Goal: Contribute content

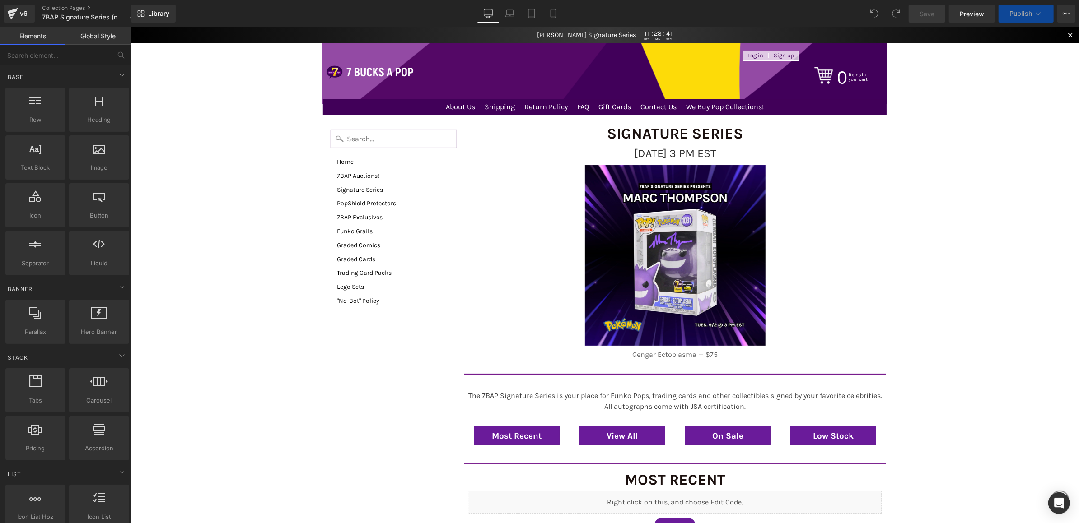
click at [1030, 158] on div "Close dialog Want exclusive deals and new product drops? Sign me up No Thanks S…" at bounding box center [604, 275] width 948 height 496
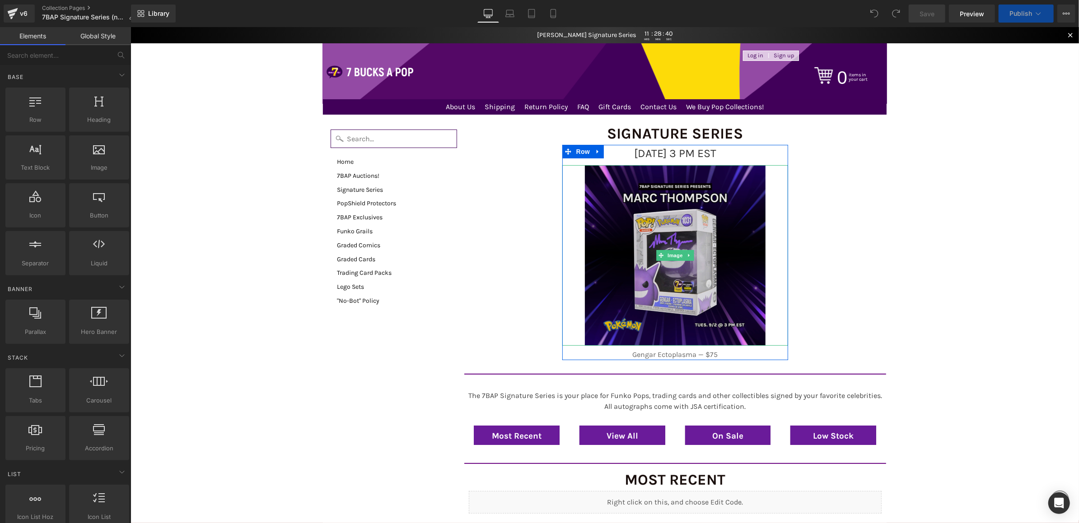
click at [738, 219] on img at bounding box center [674, 255] width 181 height 181
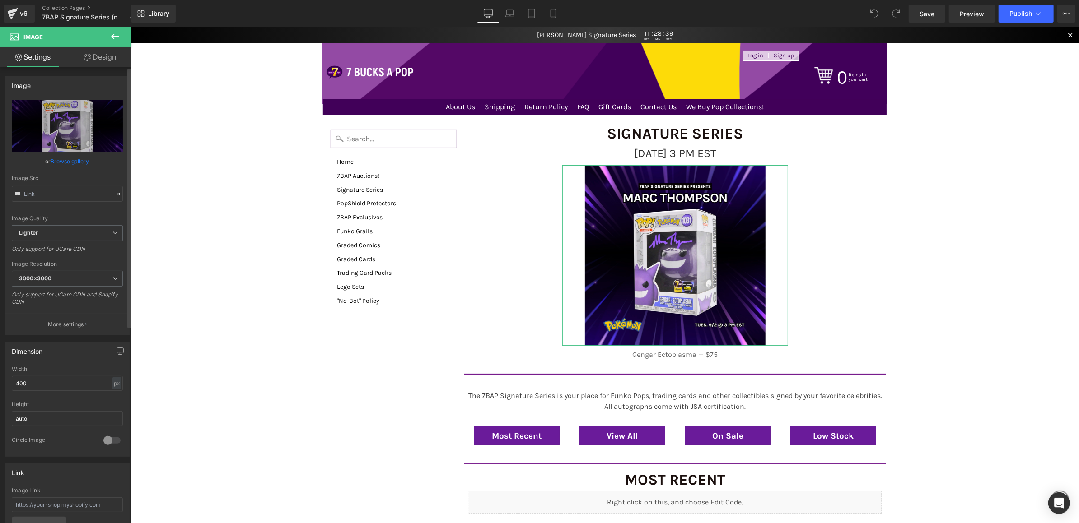
click at [74, 164] on link "Browse gallery" at bounding box center [70, 162] width 38 height 16
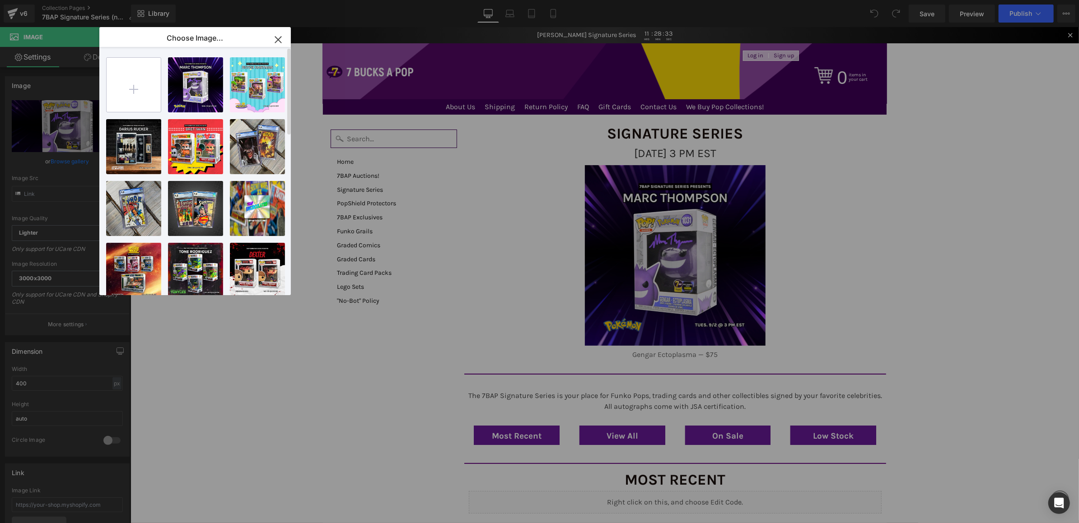
type input "C:\fakepath\9_6_SS_Web.png"
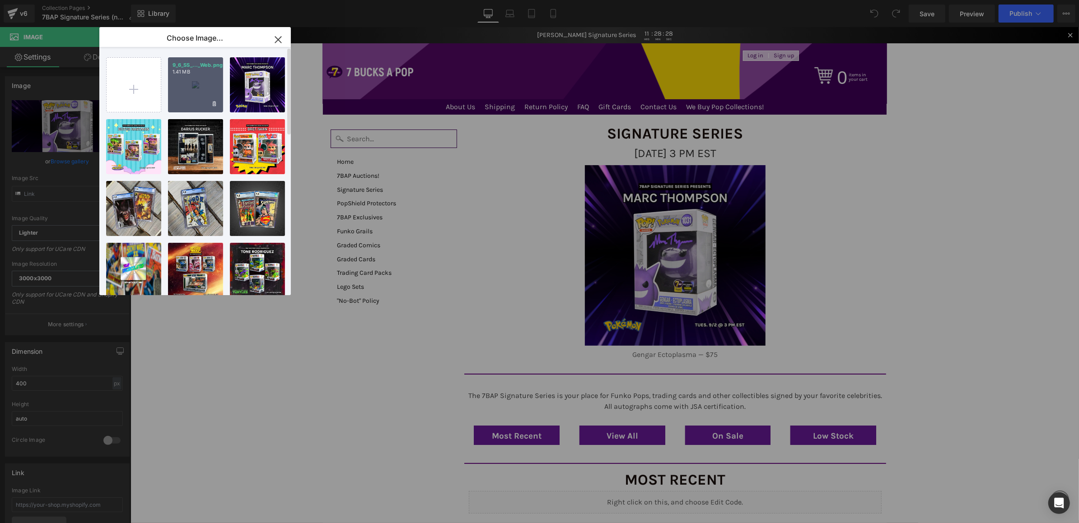
click at [191, 82] on div "9_6_SS_..._Web.png 1.41 MB" at bounding box center [195, 84] width 55 height 55
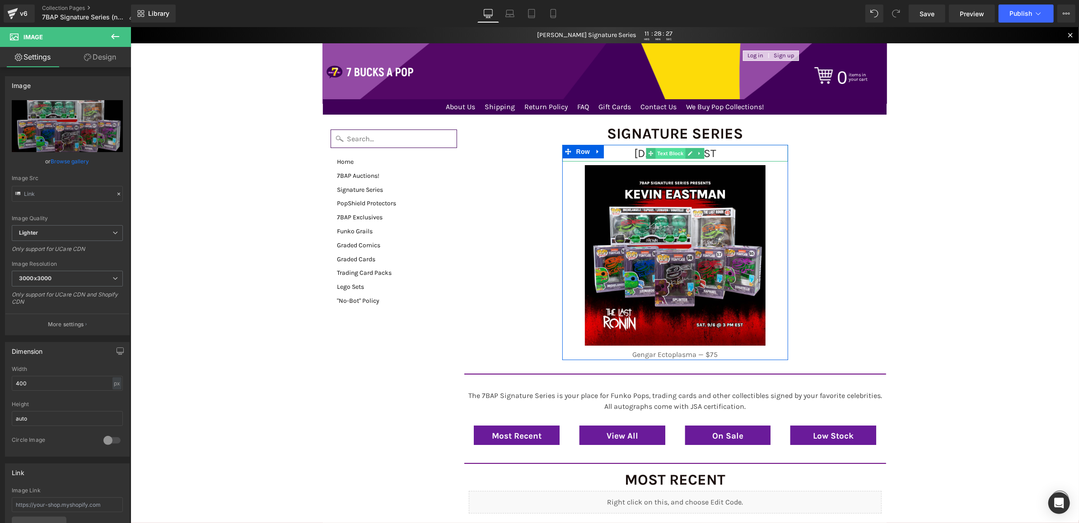
click at [676, 154] on span "Text Block" at bounding box center [670, 153] width 30 height 11
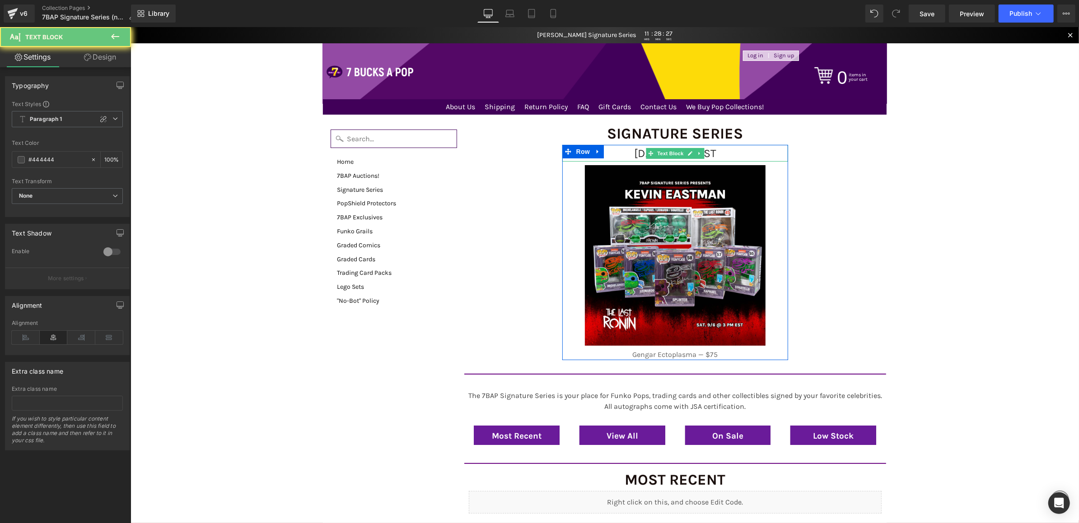
click at [633, 154] on span "[DATE] 3 PM EST" at bounding box center [674, 152] width 82 height 13
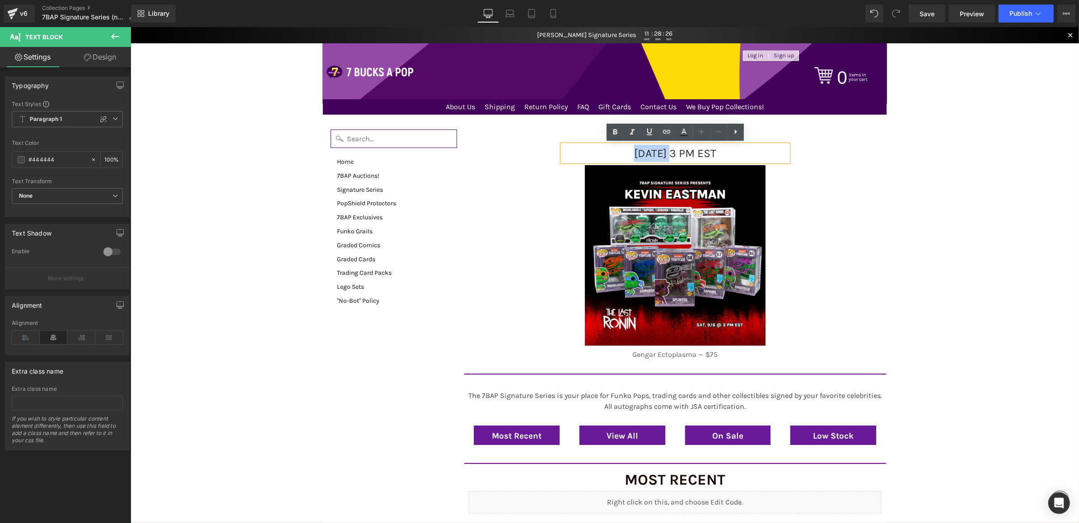
drag, startPoint x: 629, startPoint y: 152, endPoint x: 580, endPoint y: 152, distance: 49.2
click at [579, 152] on p "[DATE] 3 PM EST" at bounding box center [675, 152] width 226 height 17
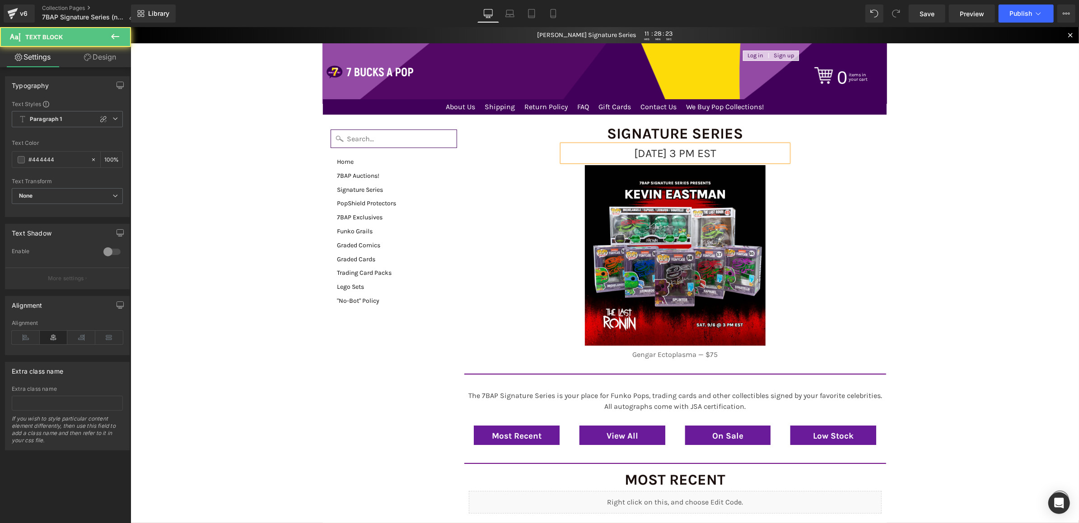
click at [698, 149] on span "[DATE] 3 PM EST" at bounding box center [674, 152] width 82 height 13
click at [693, 354] on link at bounding box center [688, 354] width 9 height 11
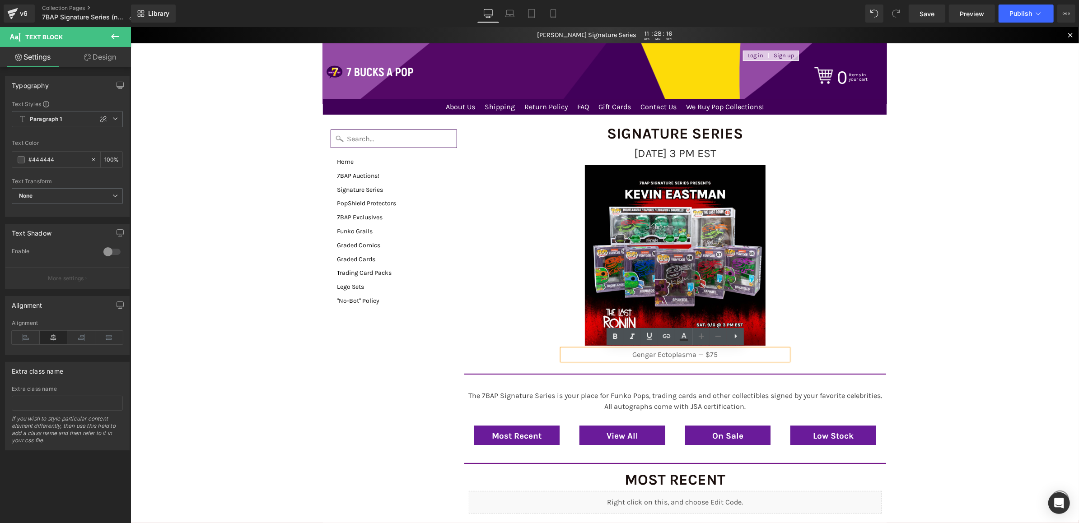
click at [739, 355] on p "Gengar Ectoplasma — $75" at bounding box center [675, 354] width 226 height 11
click at [684, 356] on p "Gengar Ectoplasma — $75" at bounding box center [675, 354] width 226 height 11
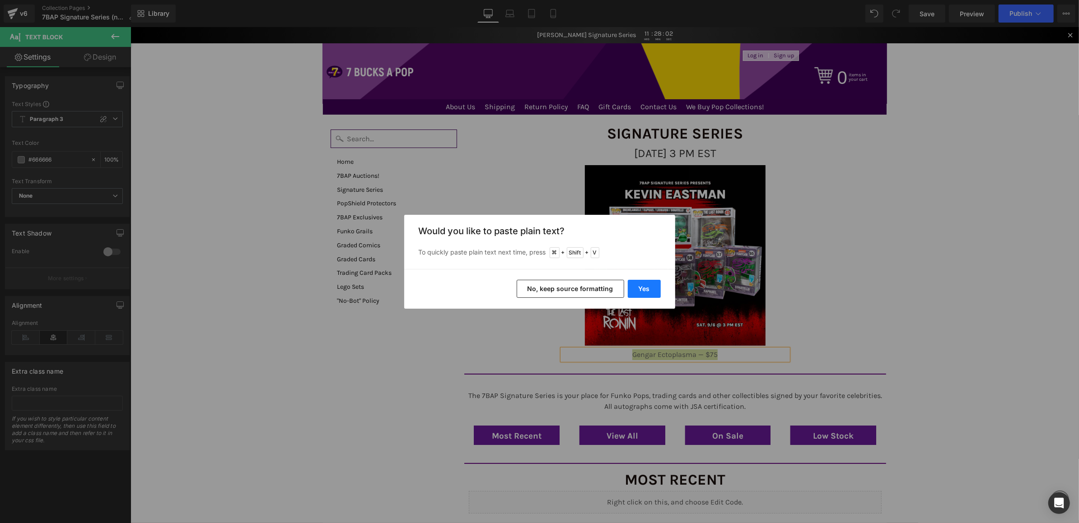
drag, startPoint x: 653, startPoint y: 288, endPoint x: 522, endPoint y: 261, distance: 133.3
click at [653, 288] on button "Yes" at bounding box center [644, 289] width 33 height 18
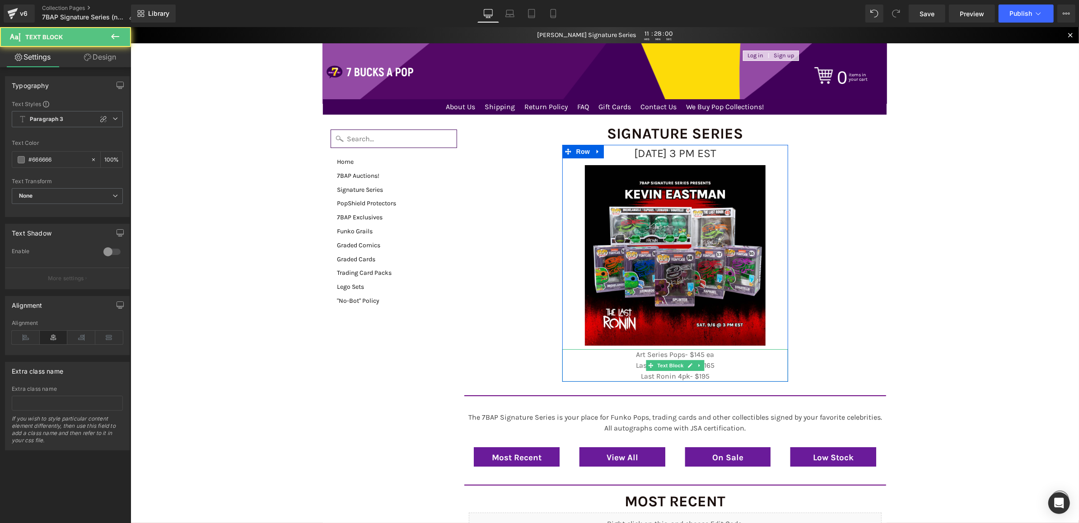
click at [728, 355] on p "Art Series Pops- $145 ea" at bounding box center [675, 354] width 226 height 11
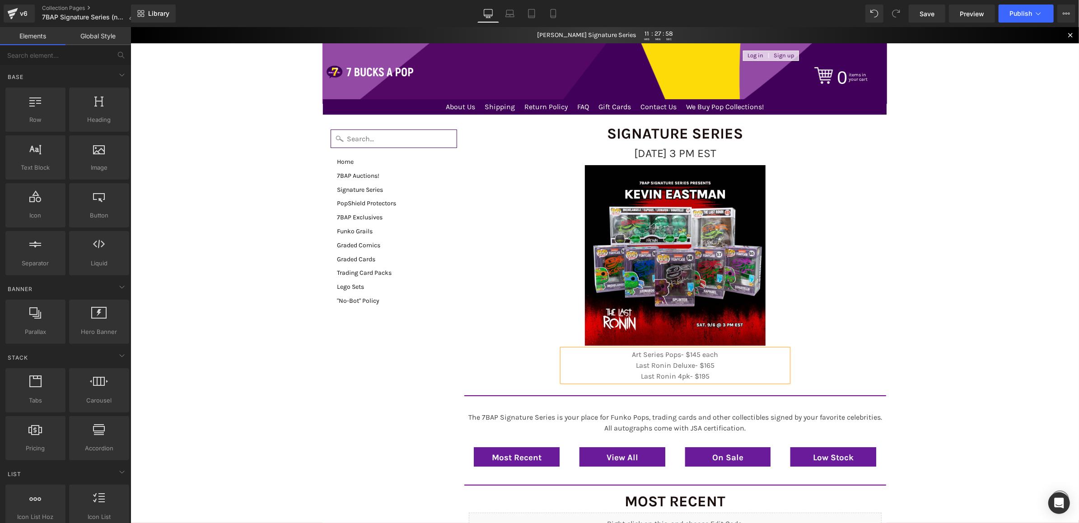
click at [717, 359] on p "Art Series Pops- $145 each" at bounding box center [675, 354] width 226 height 11
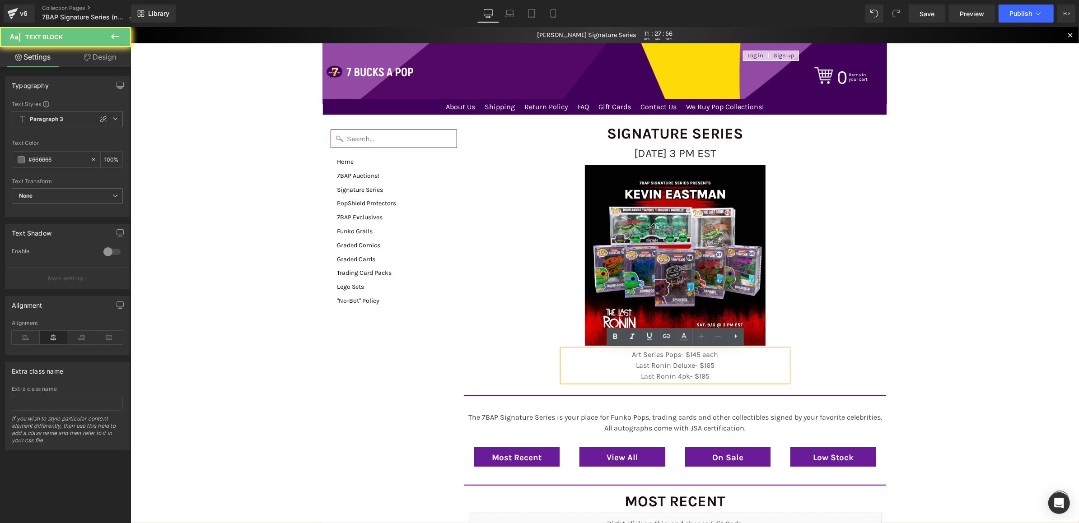
click at [680, 356] on p "Art Series Pops- $145 each" at bounding box center [675, 354] width 226 height 11
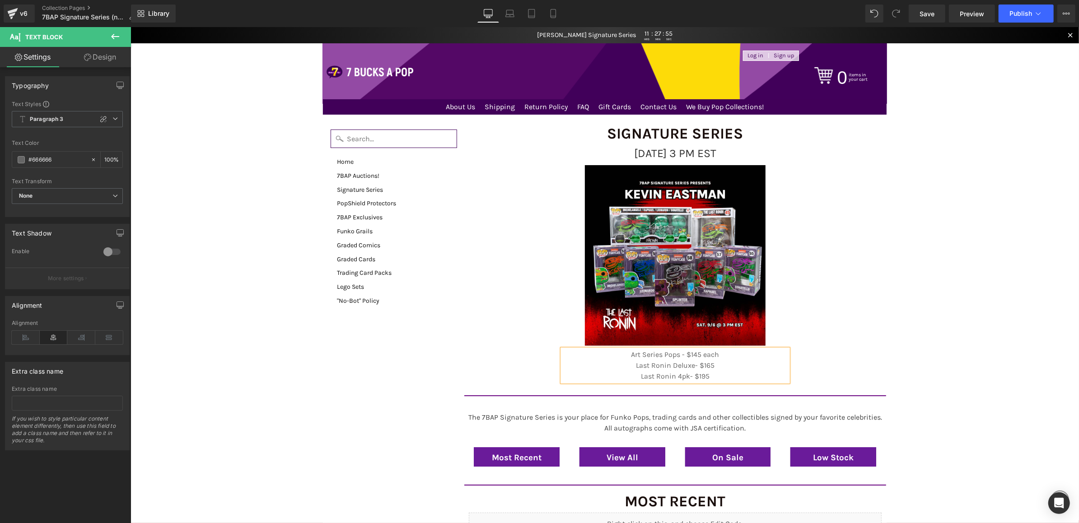
click at [696, 363] on p "Last Ronin Deluxe- $165" at bounding box center [675, 365] width 226 height 11
click at [688, 375] on p "Last Ronin 4pk- $195" at bounding box center [675, 376] width 226 height 11
click at [930, 16] on span "Save" at bounding box center [926, 13] width 15 height 9
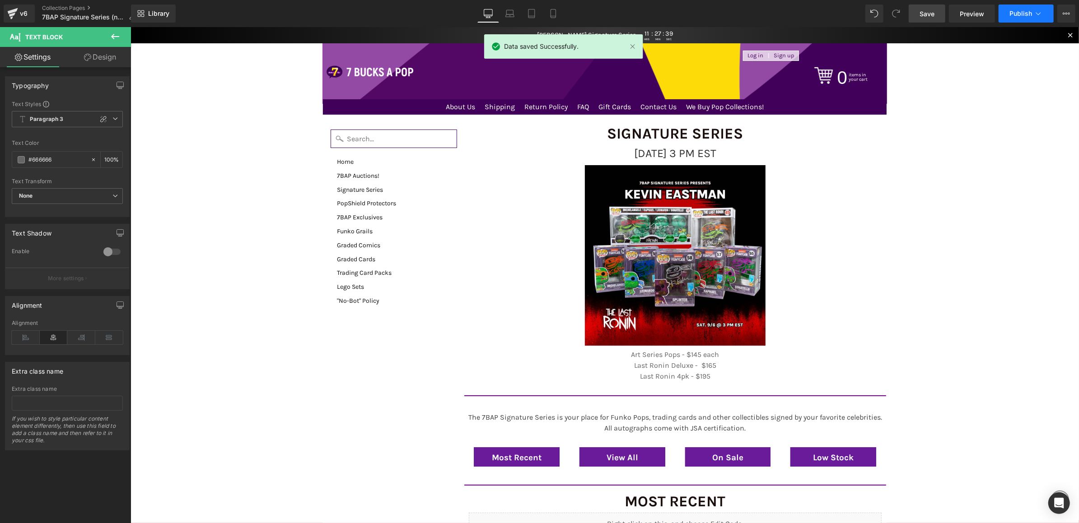
click at [1014, 10] on span "Publish" at bounding box center [1020, 13] width 23 height 7
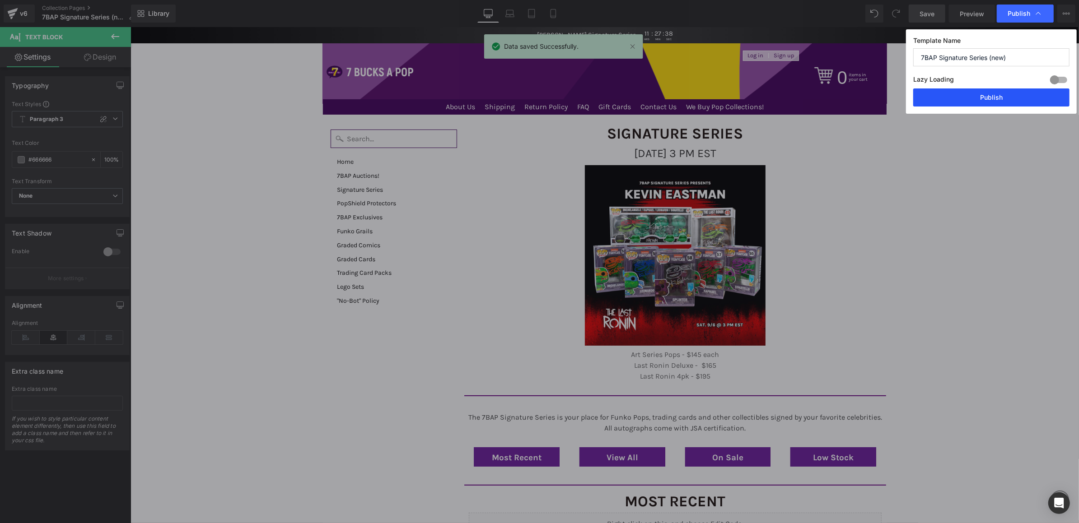
click at [964, 101] on button "Publish" at bounding box center [991, 97] width 156 height 18
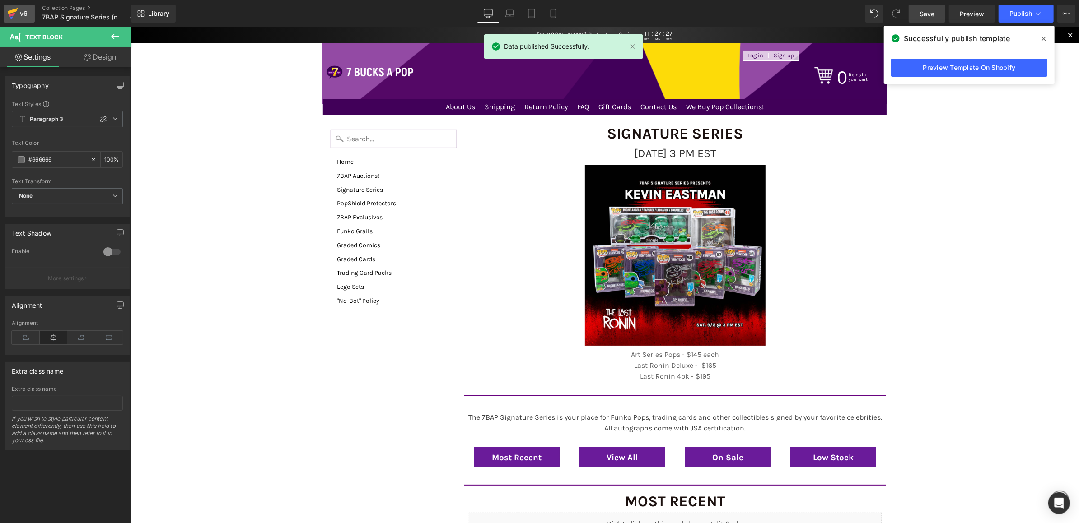
click at [26, 10] on div "v6" at bounding box center [23, 14] width 11 height 12
